Goal: Navigation & Orientation: Find specific page/section

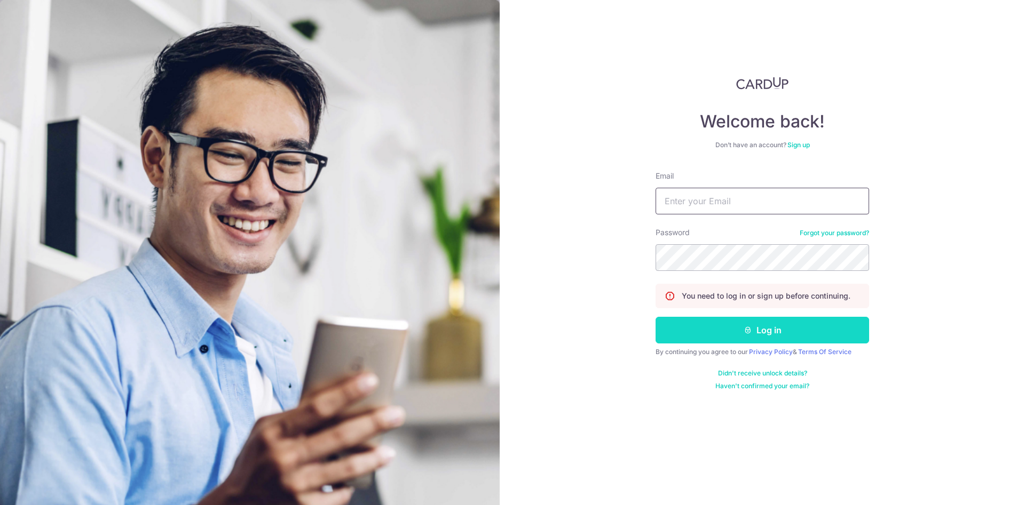
type input "[PERSON_NAME][EMAIL_ADDRESS][DOMAIN_NAME]"
click at [737, 337] on button "Log in" at bounding box center [761, 330] width 213 height 27
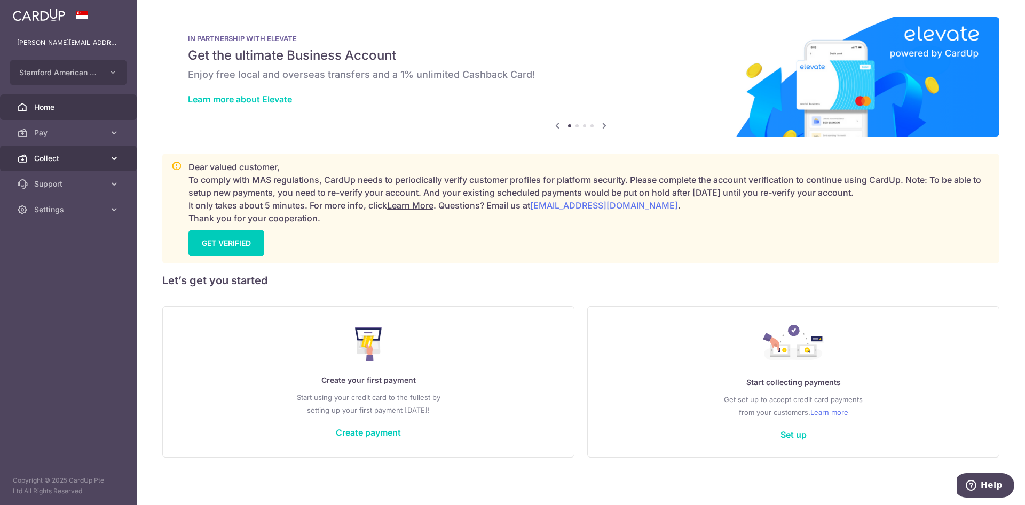
click at [67, 152] on link "Collect" at bounding box center [68, 159] width 137 height 26
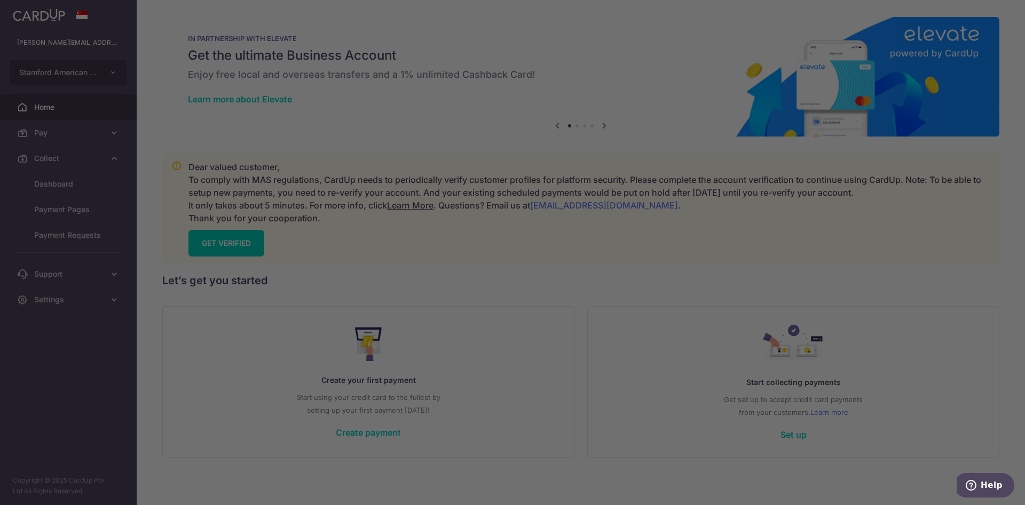
click at [60, 179] on div at bounding box center [517, 255] width 1035 height 510
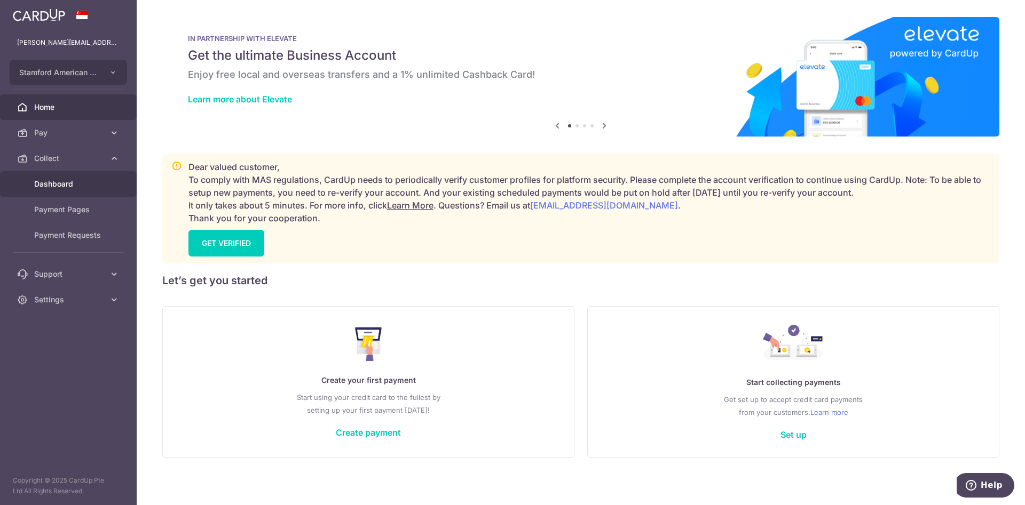
click at [53, 183] on span "Dashboard" at bounding box center [69, 184] width 70 height 11
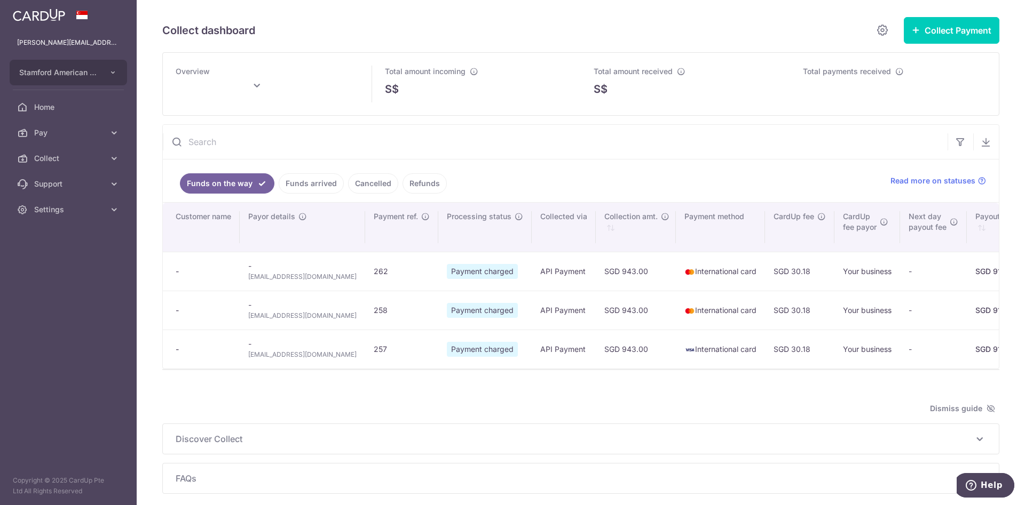
type input "[DATE]"
